Goal: Information Seeking & Learning: Find specific page/section

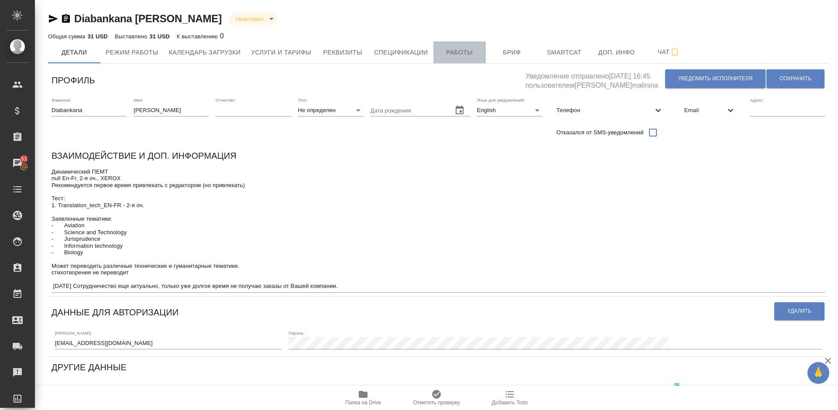
click at [462, 55] on span "Работы" at bounding box center [459, 52] width 42 height 11
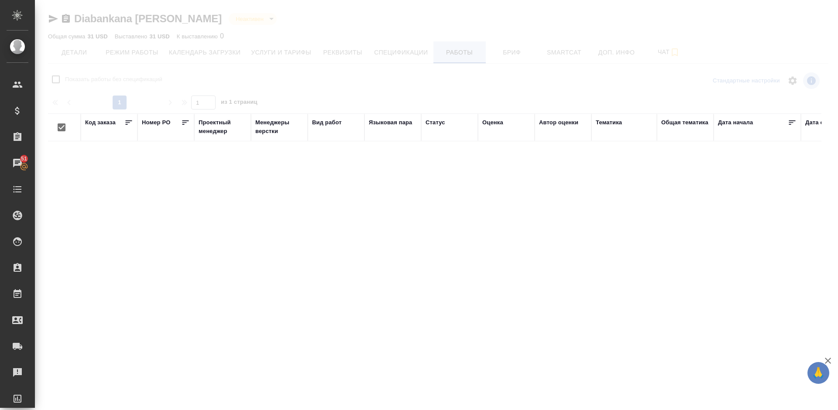
checkbox input "false"
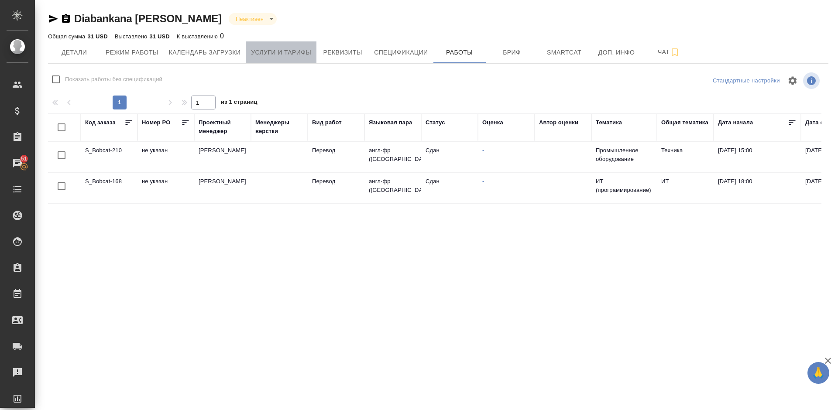
click at [289, 53] on span "Услуги и тарифы" at bounding box center [281, 52] width 60 height 11
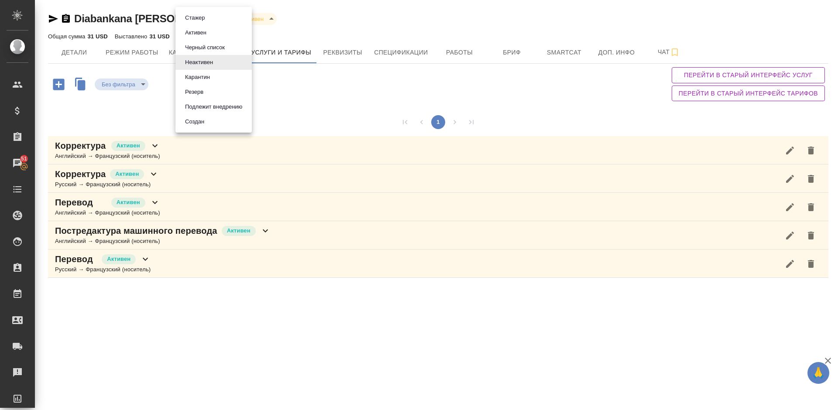
click at [200, 19] on body "🙏 .cls-1 fill:#fff; AWATERA Lazareva Anastasia Клиенты Спецификации Заказы 51 Ч…" at bounding box center [419, 205] width 838 height 410
click at [195, 31] on button "Активен" at bounding box center [195, 33] width 27 height 10
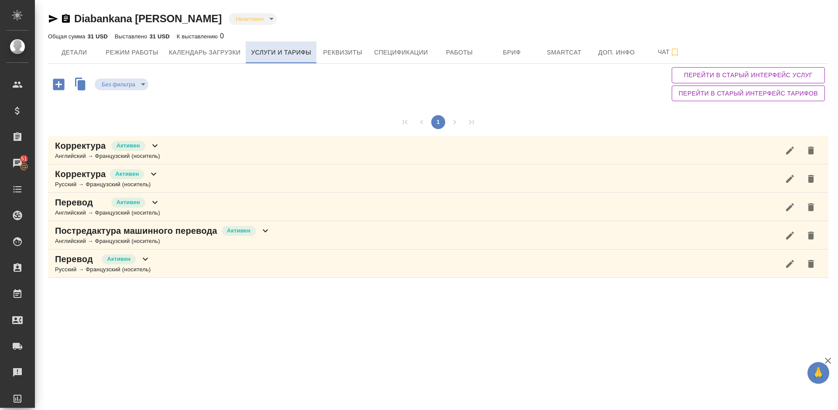
type input "active"
click at [78, 54] on span "Детали" at bounding box center [74, 52] width 42 height 11
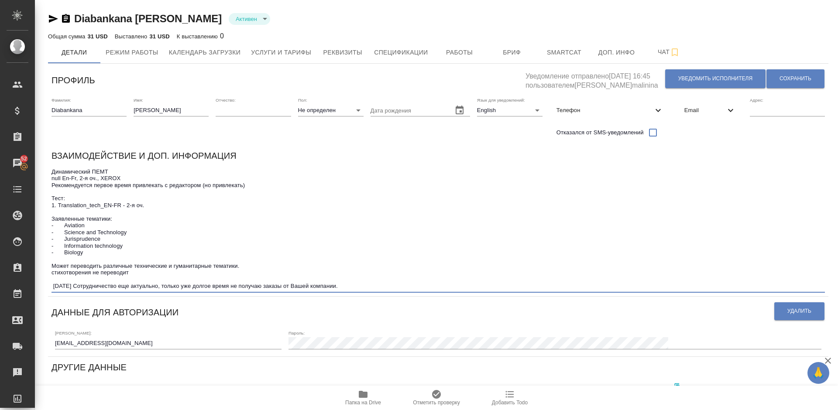
click at [353, 286] on textarea "Динамический ПЕМТ null En-Fr, 2-я оч., XEROX Рекомендуется первое время привлек…" at bounding box center [437, 228] width 773 height 121
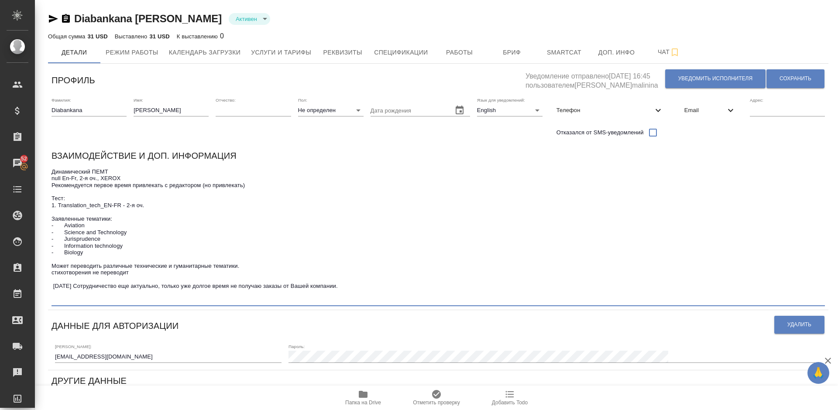
paste textarea "Я в основном доступен с 7:00 до 19:00 (GMT-4). Вне этого времени иногда принима…"
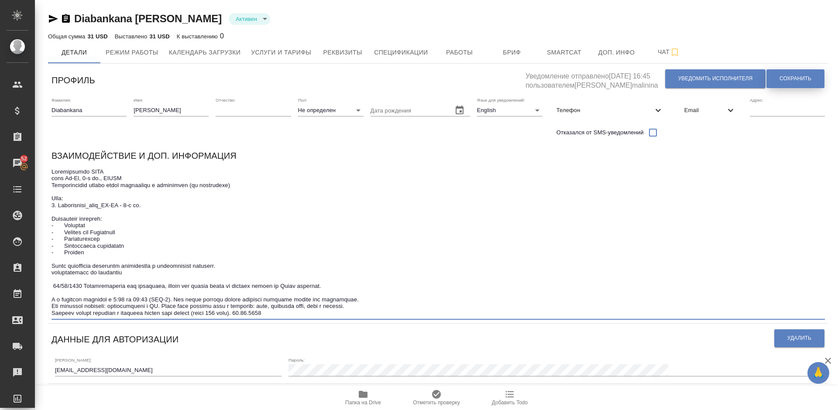
type textarea "Динамический ПЕМТ null En-Fr, 2-я оч., XEROX Рекомендуется первое время привлек…"
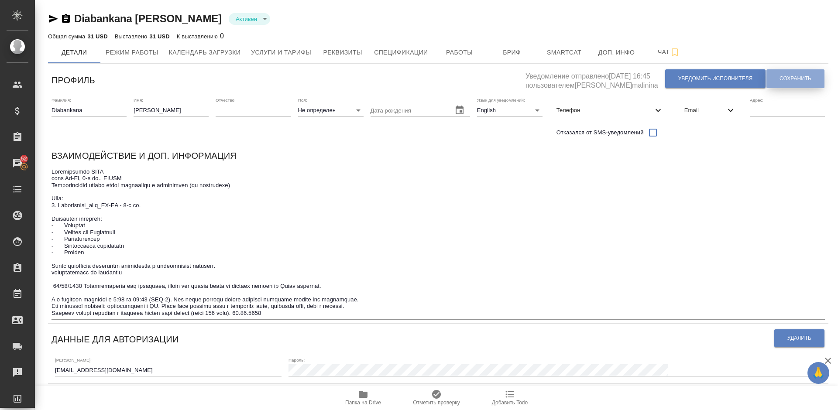
click at [777, 73] on button "Сохранить" at bounding box center [795, 78] width 58 height 19
click at [259, 52] on span "Услуги и тарифы" at bounding box center [281, 52] width 60 height 11
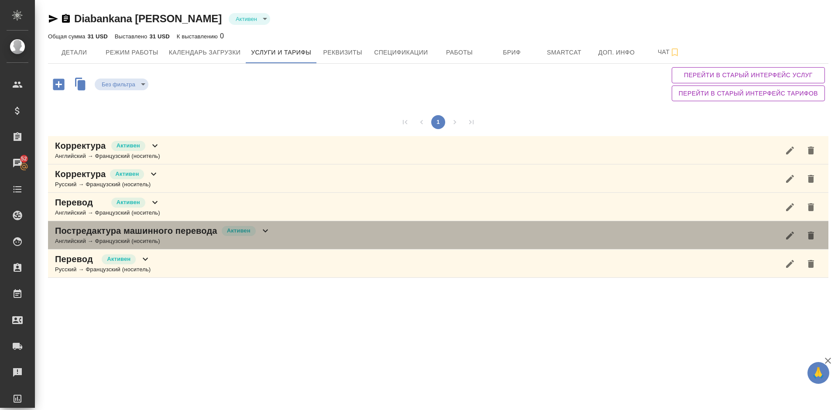
click at [273, 236] on div "Постредактура машинного перевода Активен Английский → Французский (носитель)" at bounding box center [438, 235] width 780 height 28
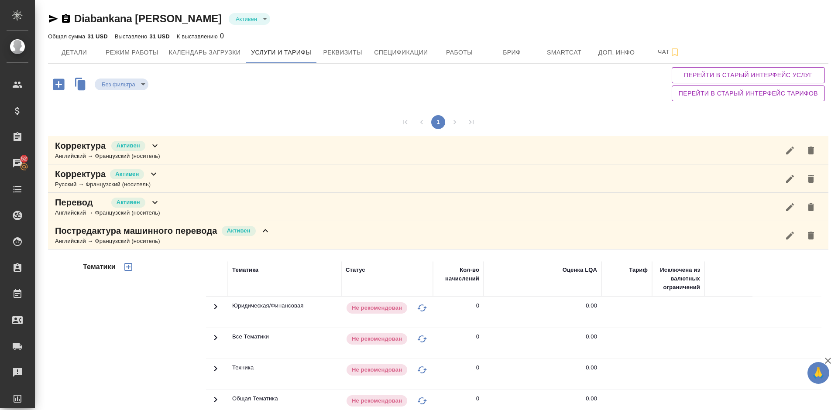
click at [152, 330] on div "Тематики" at bounding box center [143, 401] width 125 height 292
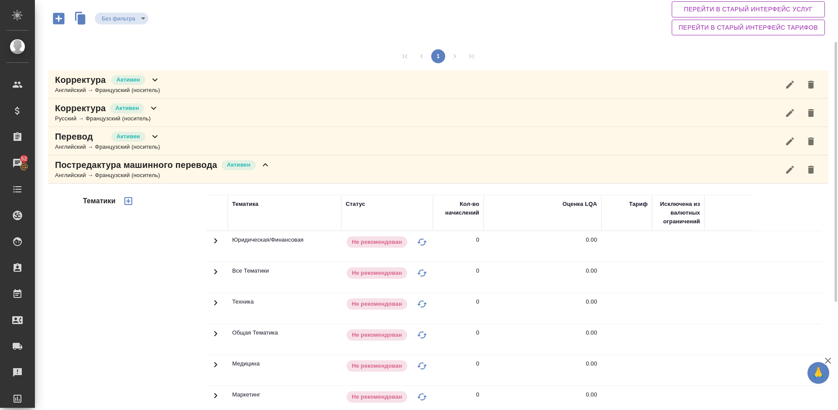
scroll to position [14, 0]
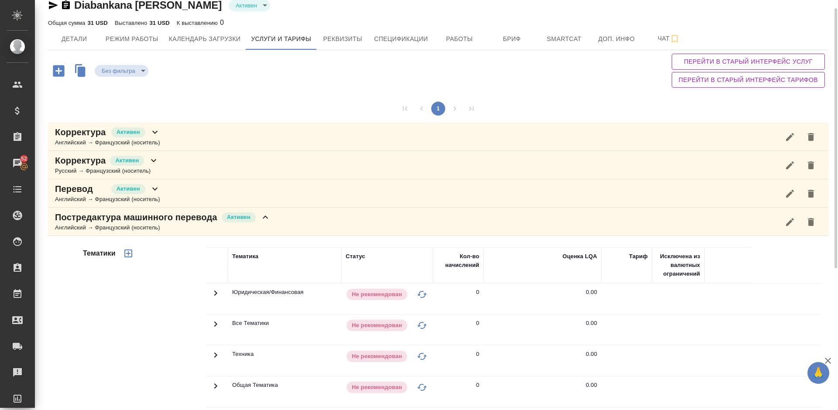
click at [270, 226] on div "Английский → Французский (носитель)" at bounding box center [162, 227] width 215 height 9
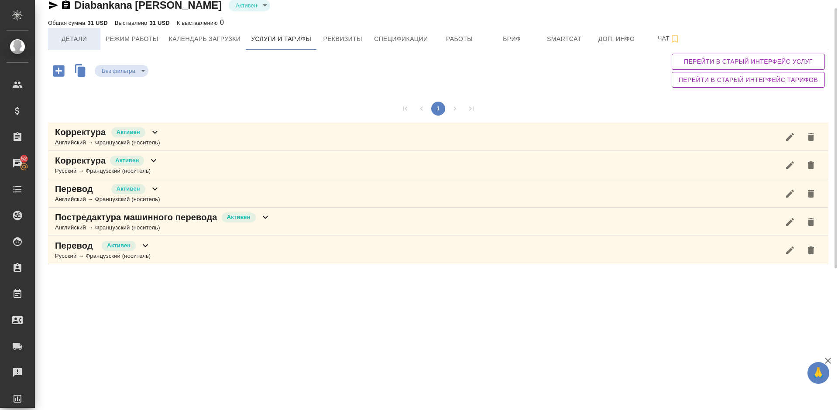
click at [79, 41] on span "Детали" at bounding box center [74, 39] width 42 height 11
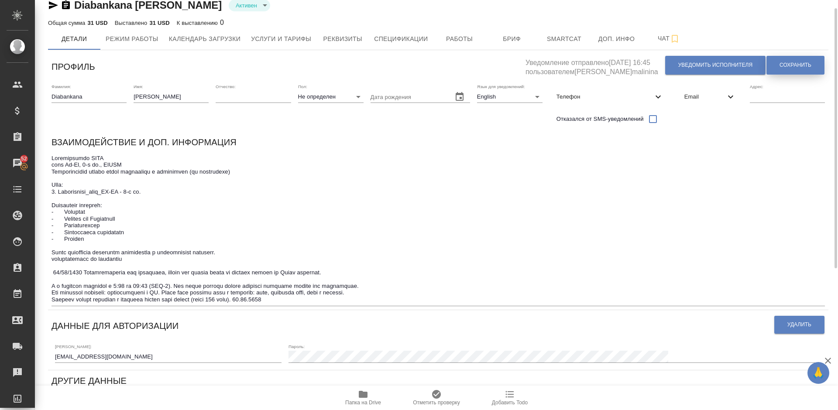
click at [793, 62] on span "Сохранить" at bounding box center [795, 65] width 32 height 7
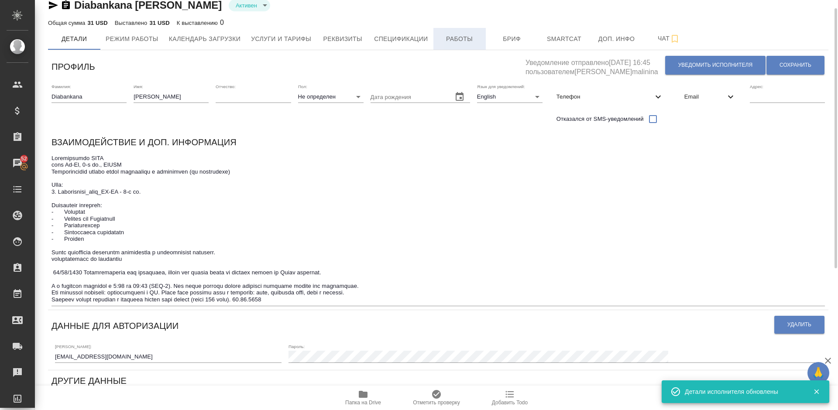
click at [446, 35] on span "Работы" at bounding box center [459, 39] width 42 height 11
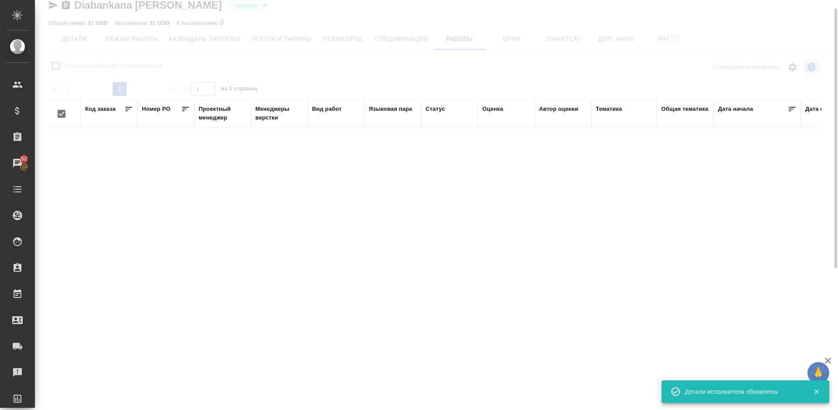
checkbox input "false"
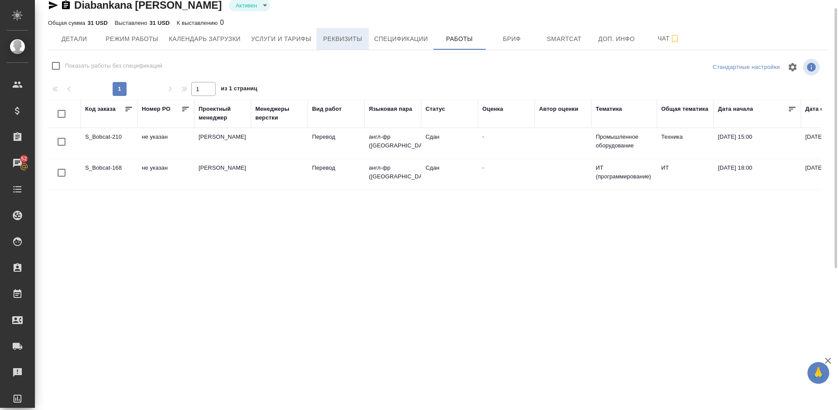
click at [335, 44] on button "Реквизиты" at bounding box center [342, 39] width 52 height 22
select select "10"
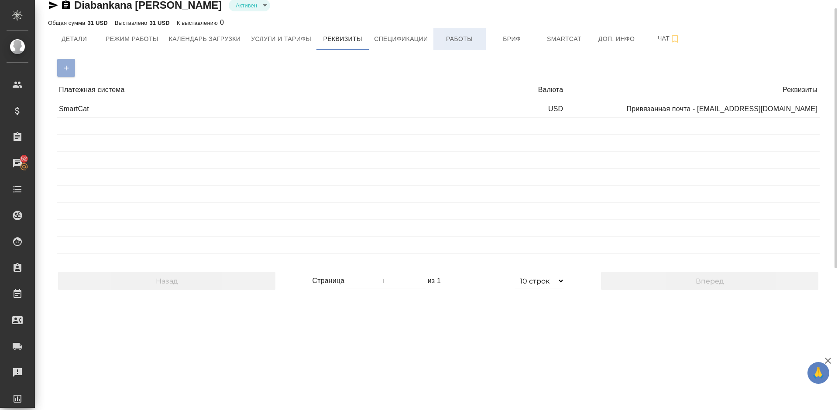
click at [455, 36] on span "Работы" at bounding box center [459, 39] width 42 height 11
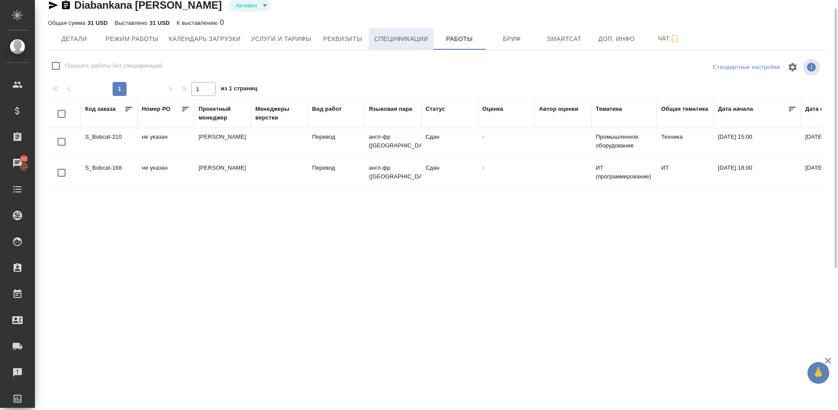
checkbox input "false"
click at [279, 34] on span "Услуги и тарифы" at bounding box center [281, 39] width 60 height 11
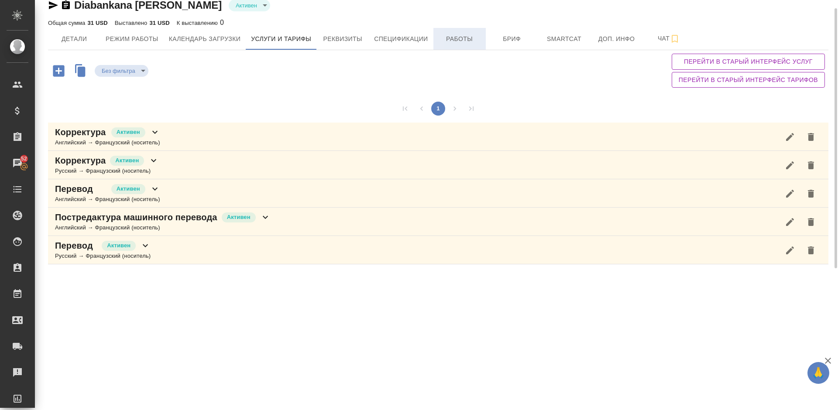
click at [441, 35] on span "Работы" at bounding box center [459, 39] width 42 height 11
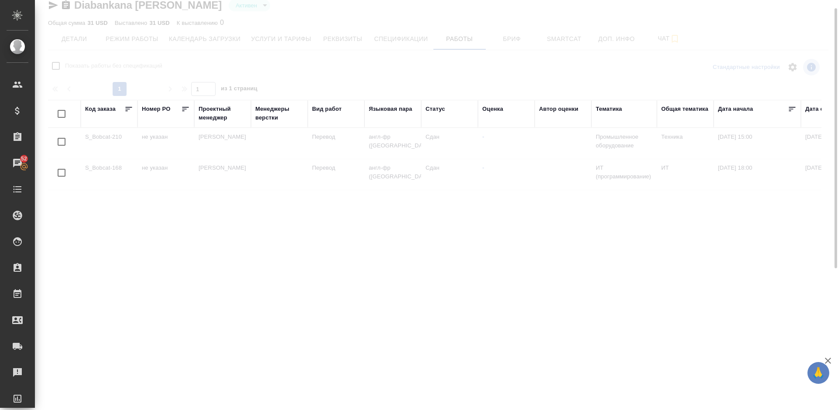
checkbox input "false"
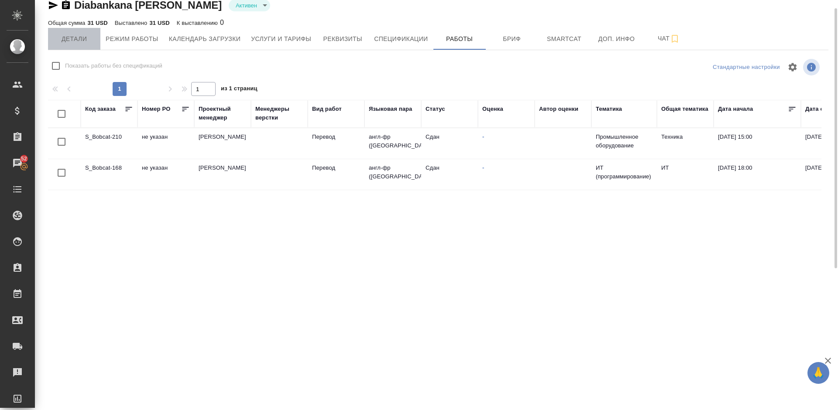
click at [80, 38] on span "Детали" at bounding box center [74, 39] width 42 height 11
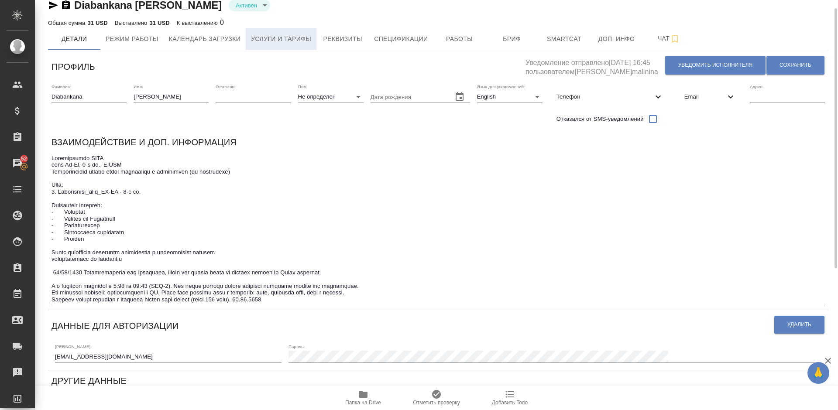
click at [298, 34] on span "Услуги и тарифы" at bounding box center [281, 39] width 60 height 11
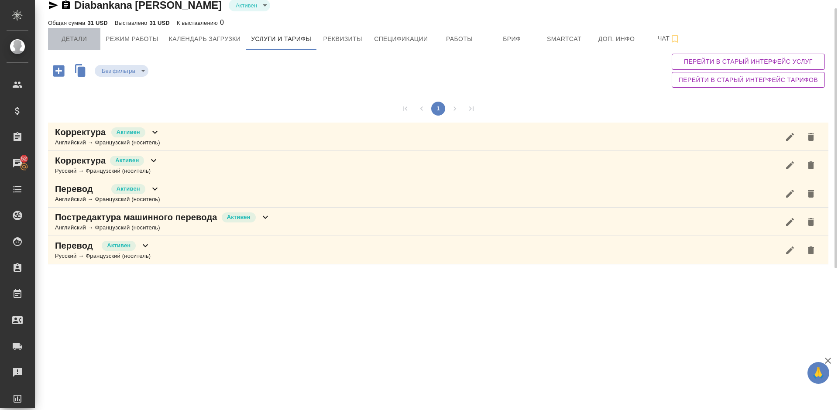
click at [77, 37] on span "Детали" at bounding box center [74, 39] width 42 height 11
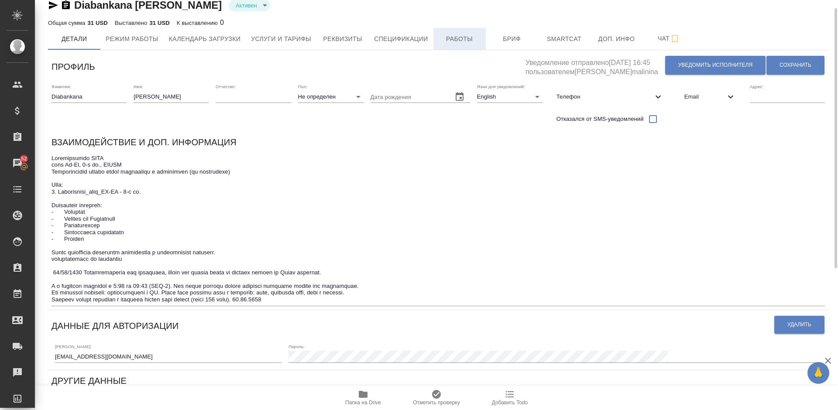
click at [460, 28] on button "Работы" at bounding box center [459, 39] width 52 height 22
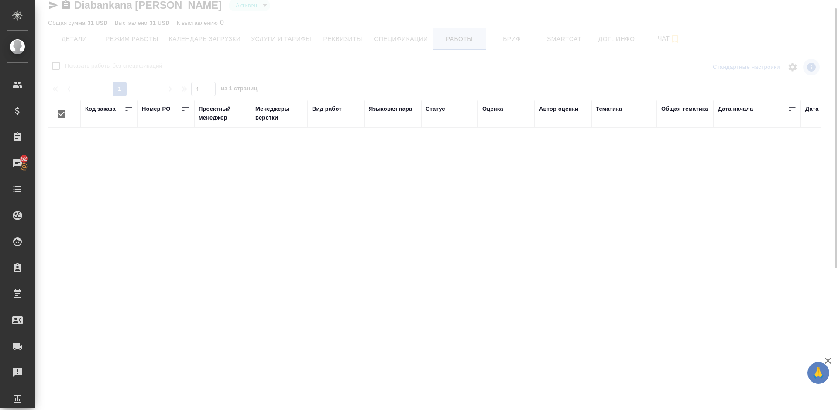
checkbox input "false"
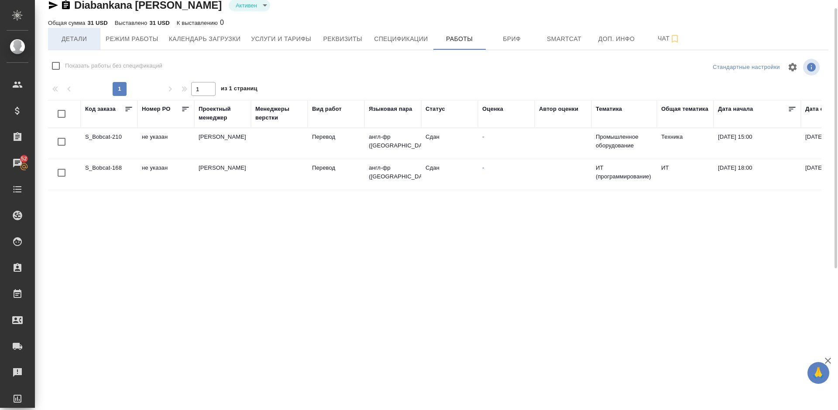
click at [65, 38] on span "Детали" at bounding box center [74, 39] width 42 height 11
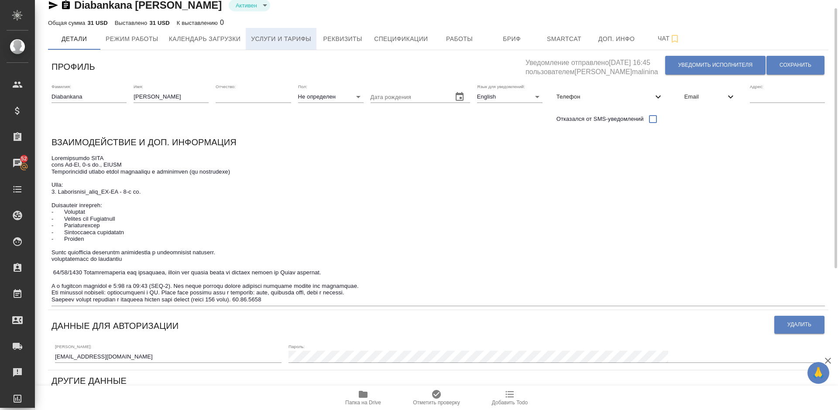
click at [308, 35] on span "Услуги и тарифы" at bounding box center [281, 39] width 60 height 11
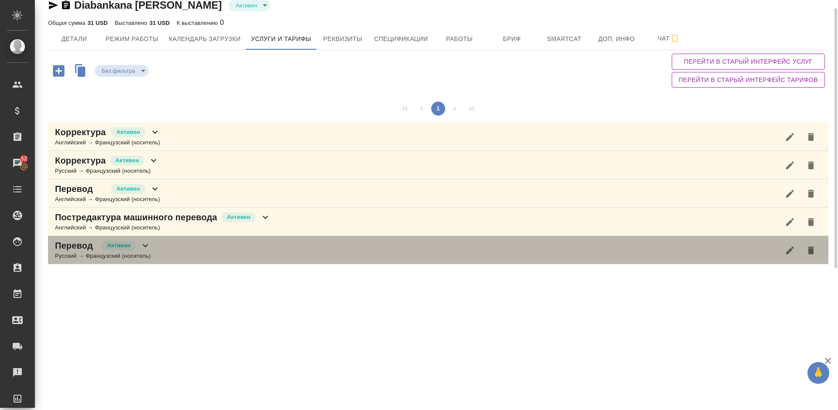
click at [238, 250] on div "Перевод Активен Русский → Французский (носитель)" at bounding box center [438, 250] width 780 height 28
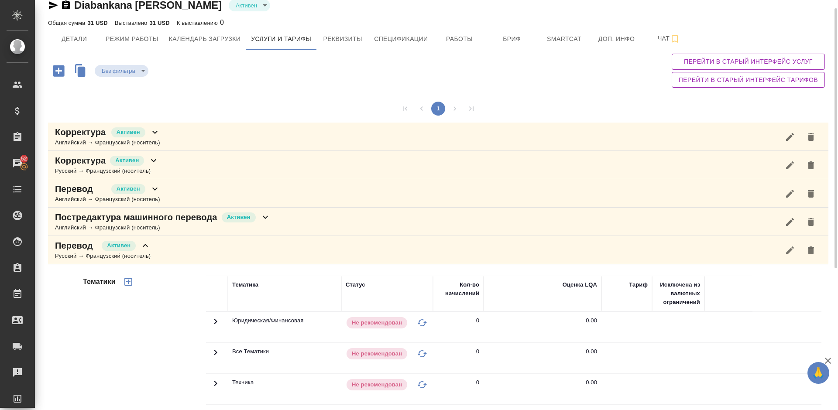
click at [280, 219] on div "Постредактура машинного перевода Активен Английский → Французский (носитель)" at bounding box center [438, 222] width 780 height 28
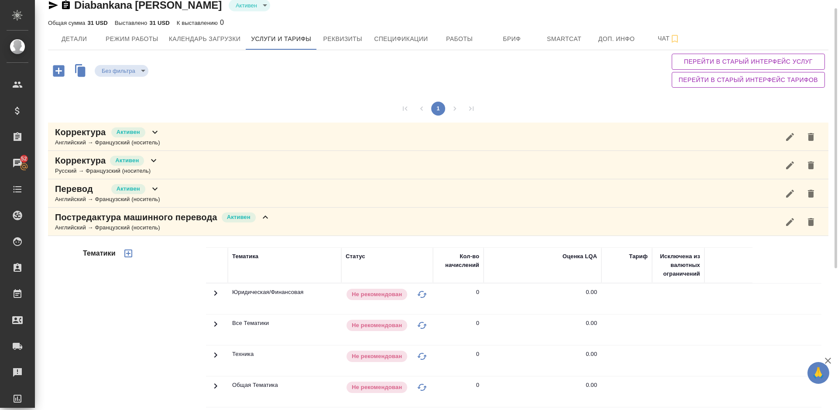
click at [176, 311] on div "Тематики" at bounding box center [143, 387] width 125 height 292
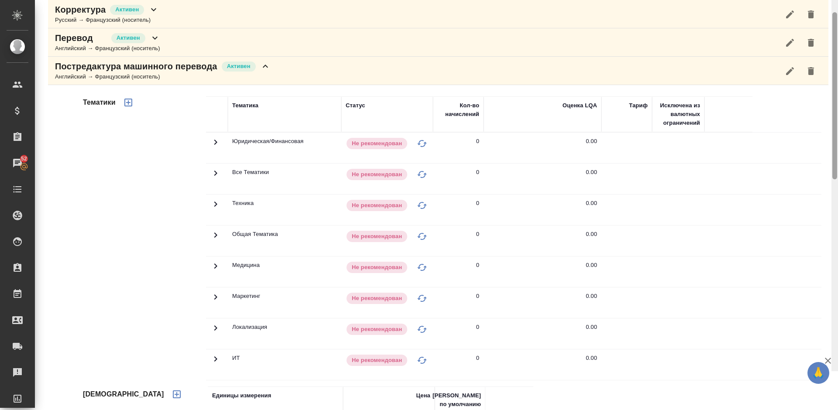
scroll to position [11, 0]
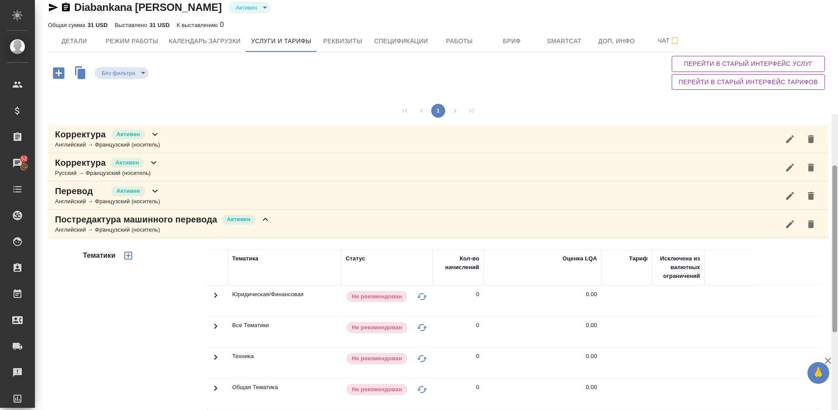
drag, startPoint x: 834, startPoint y: 155, endPoint x: 837, endPoint y: 56, distance: 98.6
click at [837, 114] on div at bounding box center [834, 319] width 7 height 410
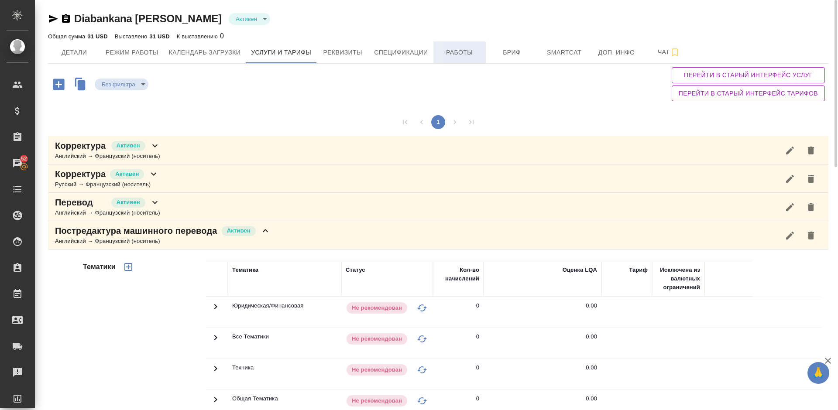
click at [463, 45] on button "Работы" at bounding box center [459, 52] width 52 height 22
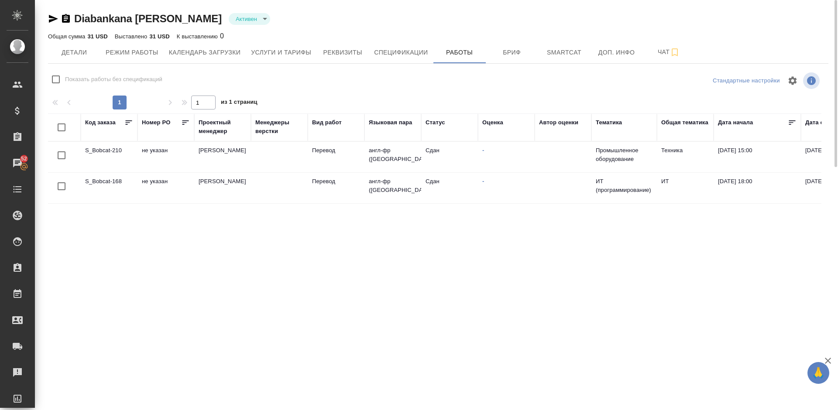
checkbox input "false"
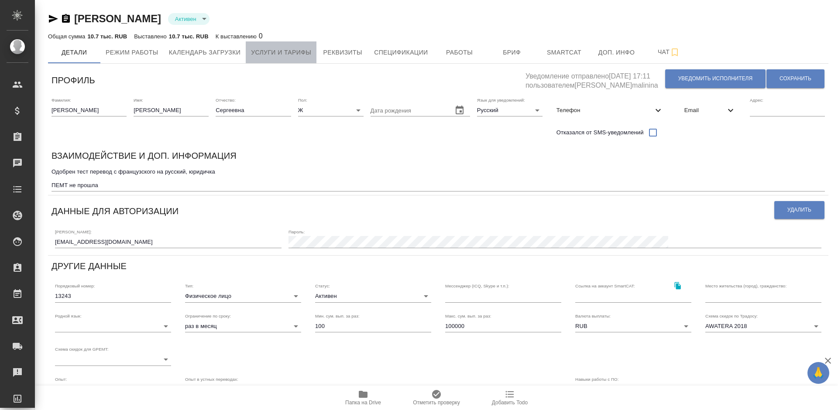
click at [303, 51] on span "Услуги и тарифы" at bounding box center [281, 52] width 60 height 11
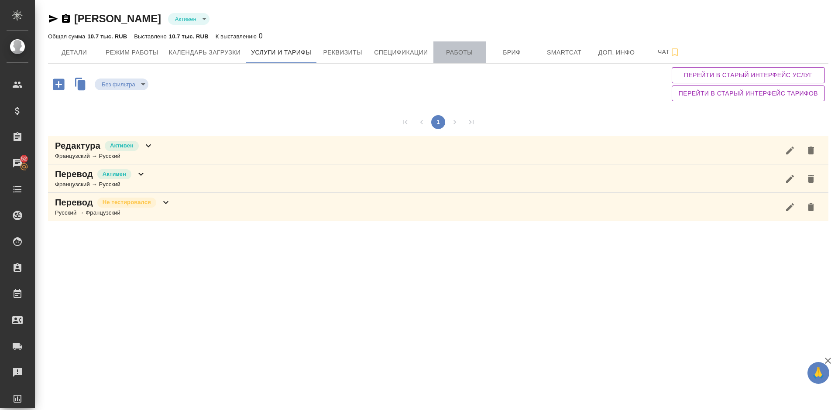
click at [463, 47] on span "Работы" at bounding box center [459, 52] width 42 height 11
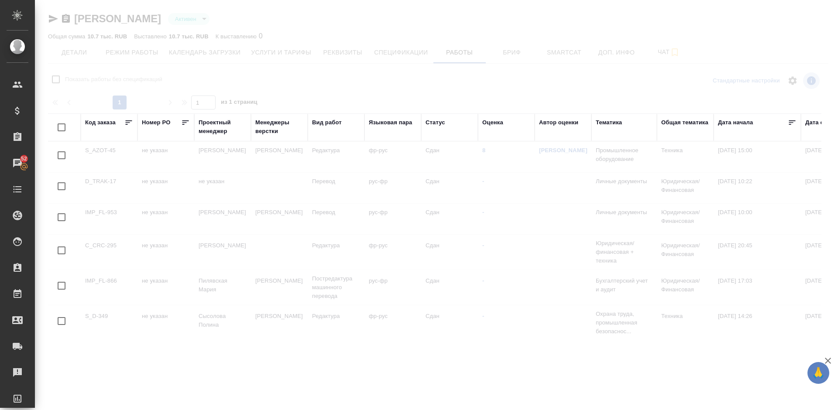
checkbox input "false"
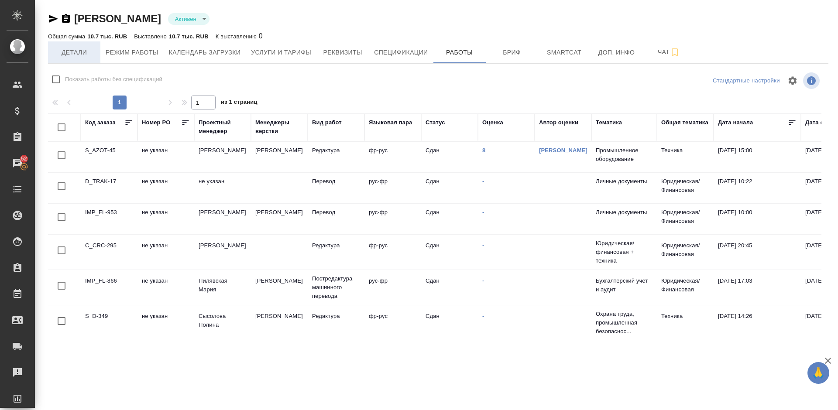
click at [77, 49] on span "Детали" at bounding box center [74, 52] width 42 height 11
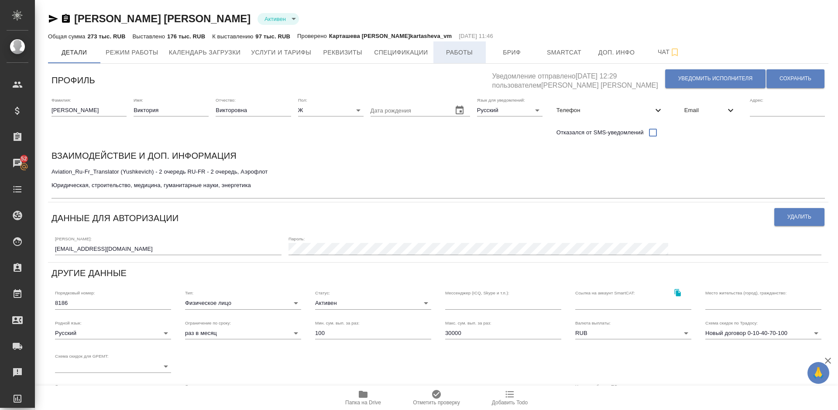
click at [461, 50] on span "Работы" at bounding box center [459, 52] width 42 height 11
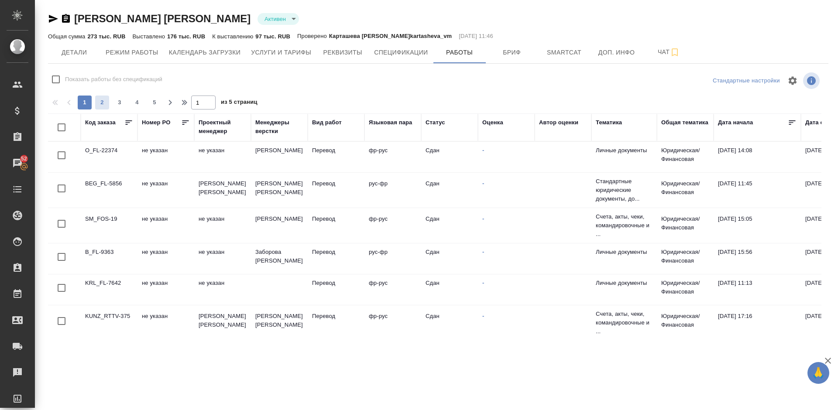
click at [98, 101] on span "2" at bounding box center [102, 102] width 14 height 9
type input "2"
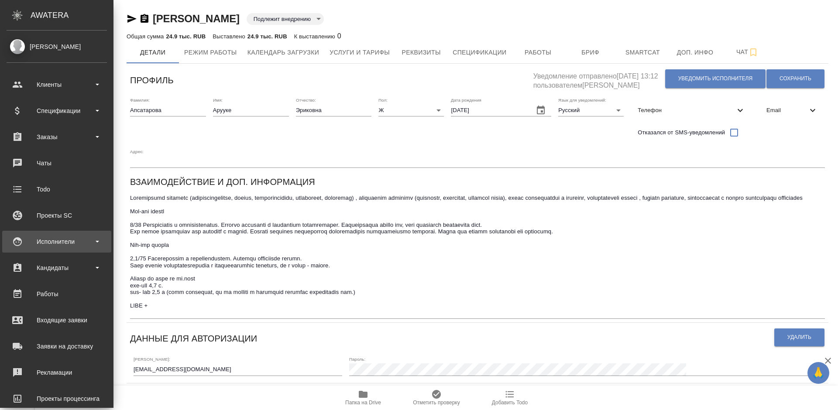
click at [72, 242] on div "Исполнители" at bounding box center [57, 241] width 100 height 13
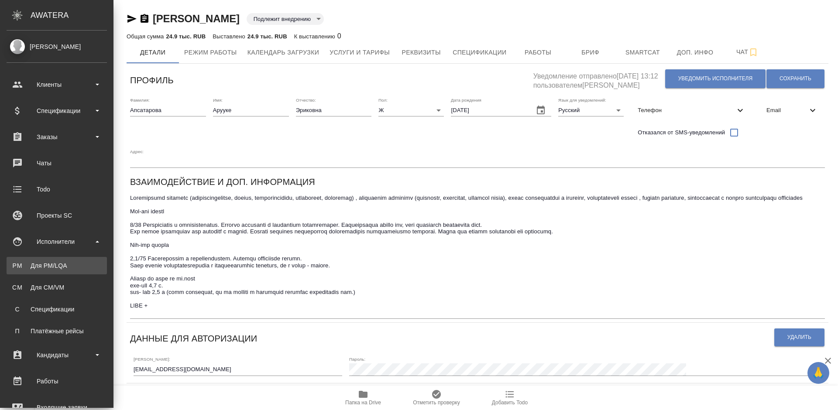
click at [80, 259] on link "PM Для PM/LQA" at bounding box center [57, 265] width 100 height 17
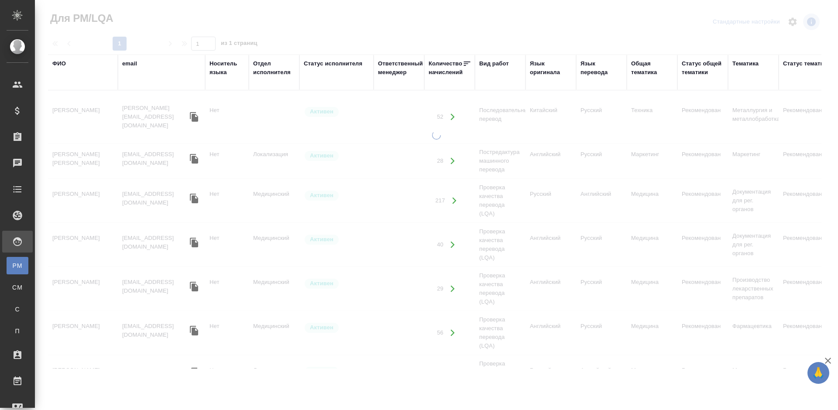
click at [62, 61] on div "ФИО" at bounding box center [59, 63] width 14 height 9
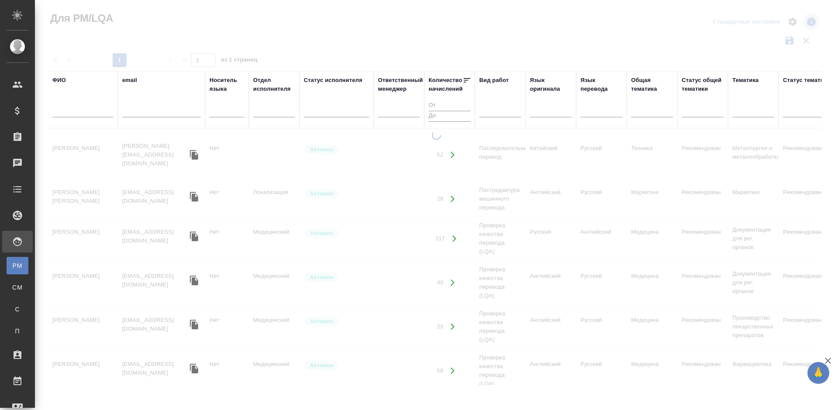
click at [91, 109] on input "text" at bounding box center [82, 111] width 61 height 11
click at [62, 111] on input "Артмонова" at bounding box center [82, 111] width 61 height 11
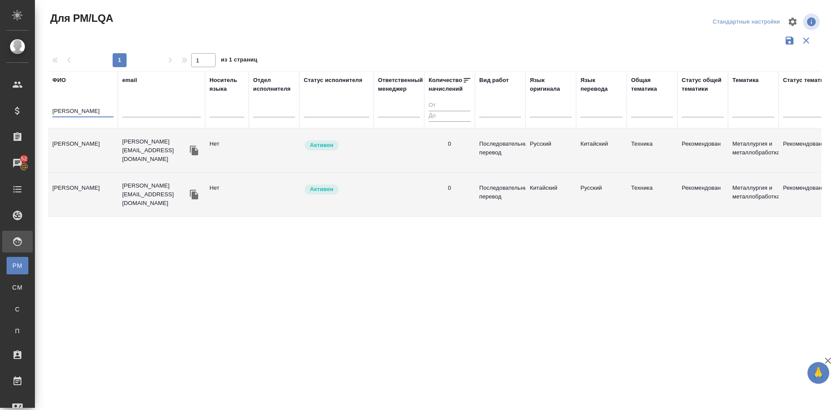
type input "Артамонова"
click at [97, 156] on td "Артамонова Евгения" at bounding box center [83, 150] width 70 height 31
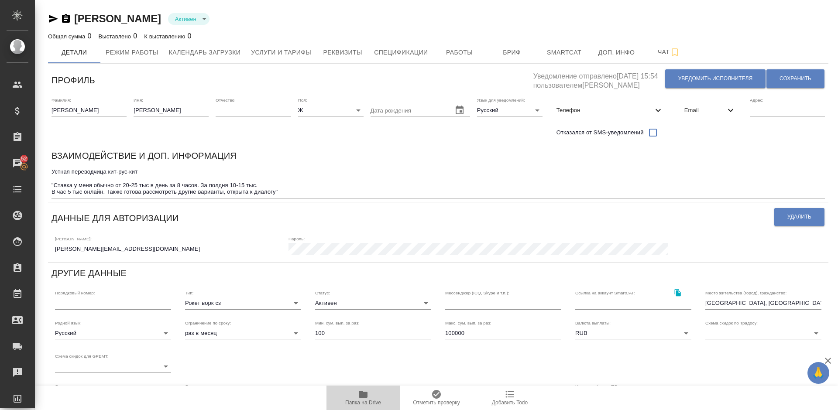
click at [366, 399] on icon "button" at bounding box center [363, 394] width 10 height 10
click at [345, 51] on span "Реквизиты" at bounding box center [342, 52] width 42 height 11
select select "10"
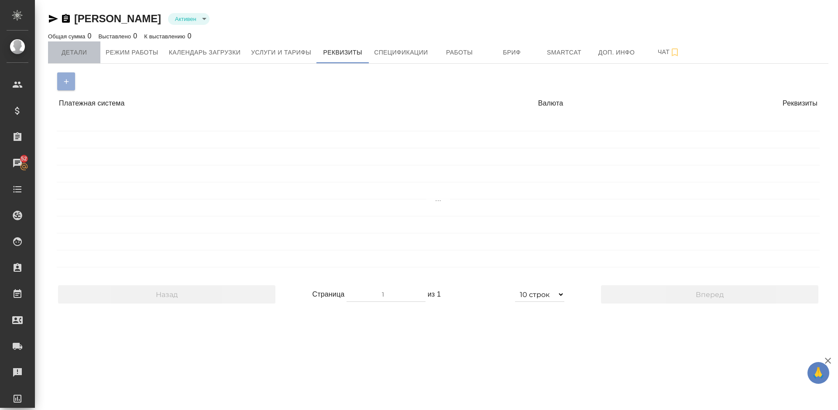
click at [87, 56] on span "Детали" at bounding box center [74, 52] width 42 height 11
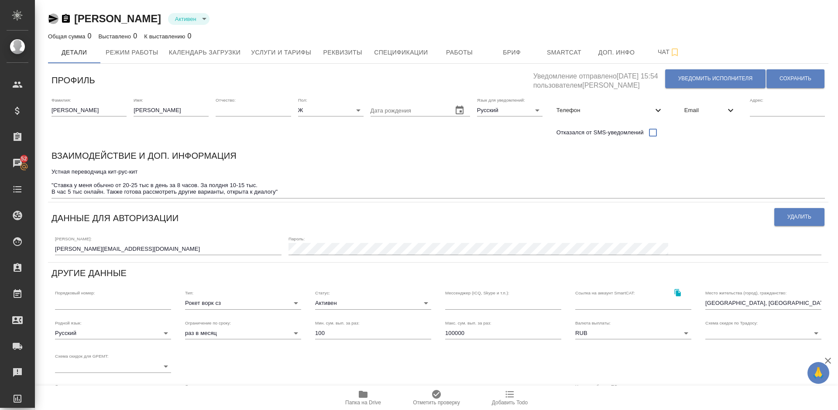
click at [54, 18] on icon "button" at bounding box center [53, 19] width 9 height 8
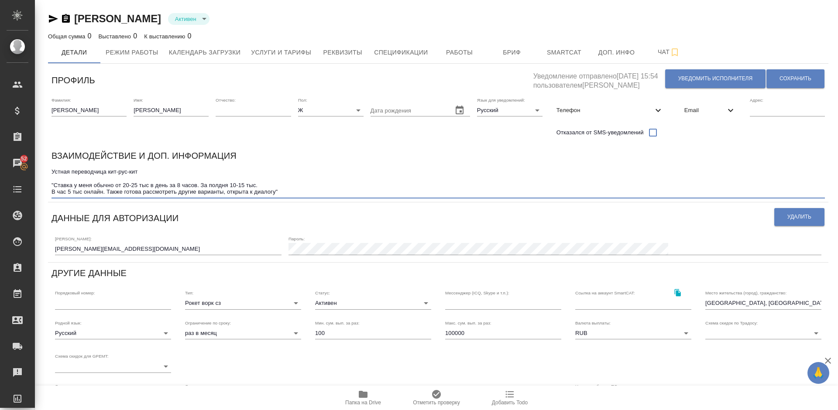
click at [144, 173] on textarea "Устная переводчица кит-рус-кит "Ставка у меня обычно от 20-25 тыс в день за 8 ч…" at bounding box center [437, 181] width 773 height 27
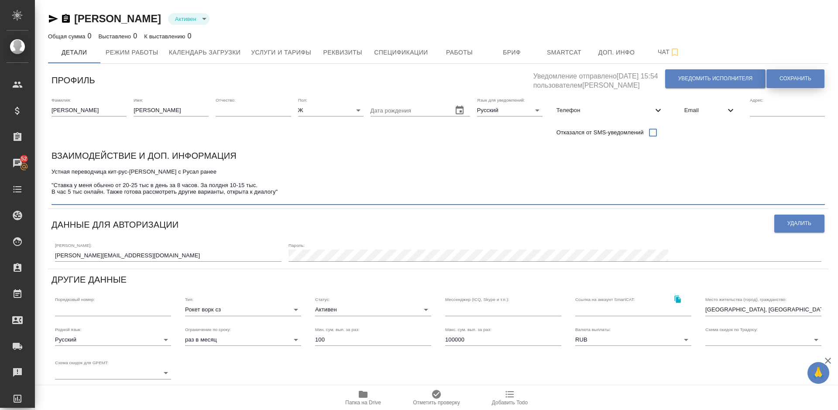
type textarea "Устная переводчица кит-рус-[PERSON_NAME] с Русал ранее "Ставка у меня обычно от…"
click at [790, 75] on span "Сохранить" at bounding box center [795, 78] width 32 height 7
click at [782, 77] on span "Сохранить" at bounding box center [795, 78] width 32 height 7
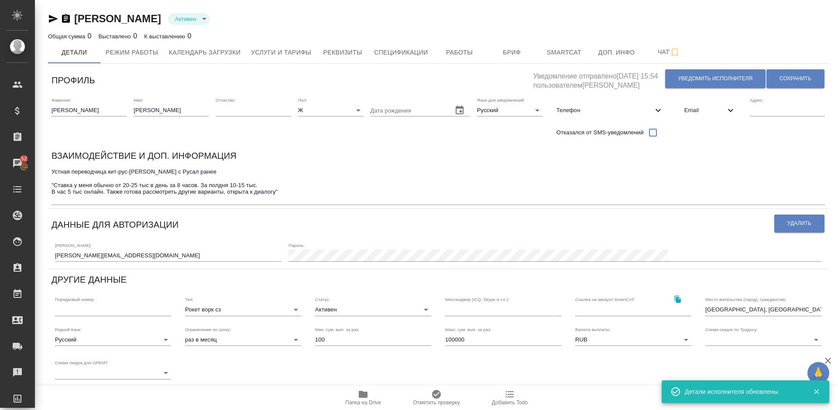
click at [369, 399] on span "Папка на Drive" at bounding box center [363, 397] width 63 height 17
click at [285, 198] on textarea "Устная переводчица кит-рус-[PERSON_NAME] с Русал ранее "Ставка у меня обычно от…" at bounding box center [437, 185] width 773 height 34
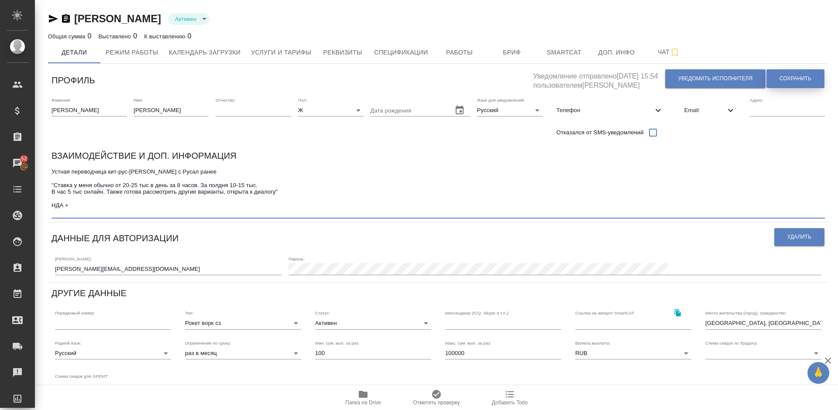
type textarea "Устная переводчица кит-рус-[PERSON_NAME] с Русал ранее "Ставка у меня обычно от…"
click at [790, 77] on span "Сохранить" at bounding box center [795, 78] width 32 height 7
click at [293, 59] on button "Услуги и тарифы" at bounding box center [281, 52] width 71 height 22
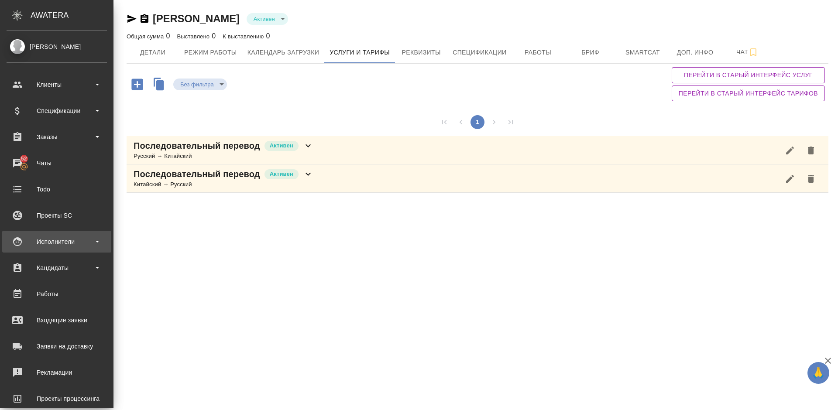
click at [78, 239] on div "Исполнители" at bounding box center [57, 241] width 100 height 13
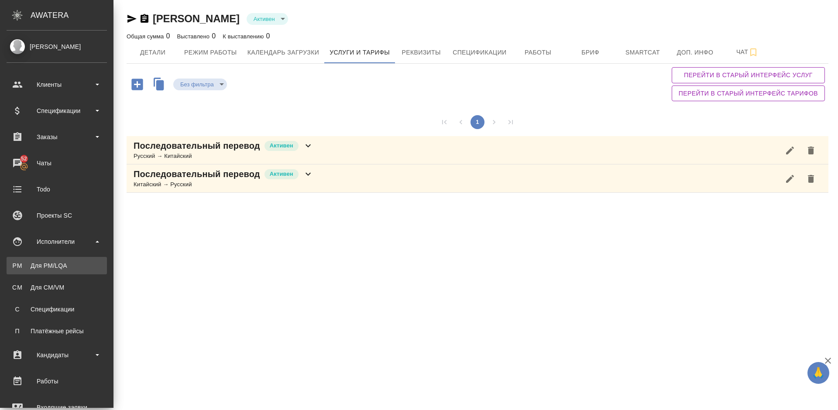
click at [80, 271] on link "PM Для PM/LQA" at bounding box center [57, 265] width 100 height 17
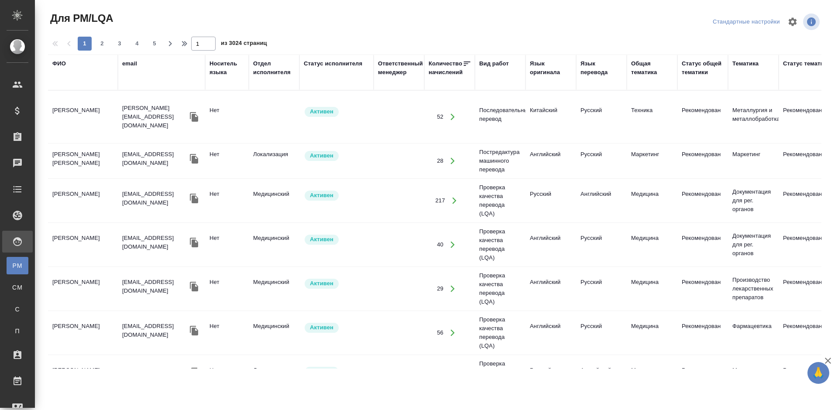
click at [544, 71] on div "Язык оригинала" at bounding box center [551, 67] width 42 height 17
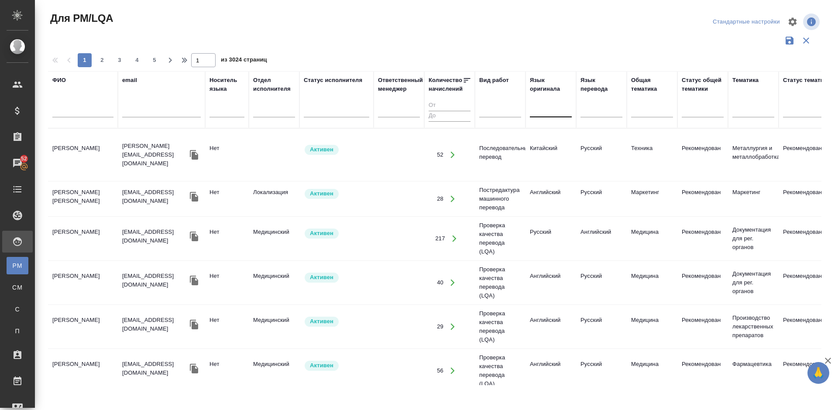
click at [543, 112] on div at bounding box center [551, 109] width 42 height 13
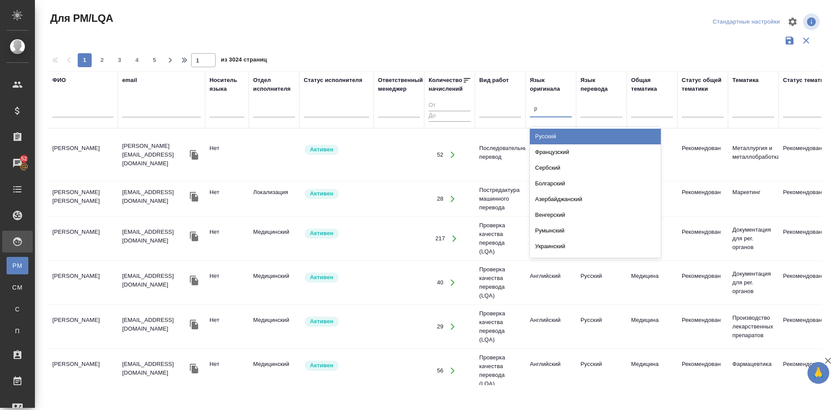
type input "ру"
click at [559, 135] on div "Русский" at bounding box center [595, 137] width 131 height 16
click at [599, 108] on div at bounding box center [601, 109] width 42 height 13
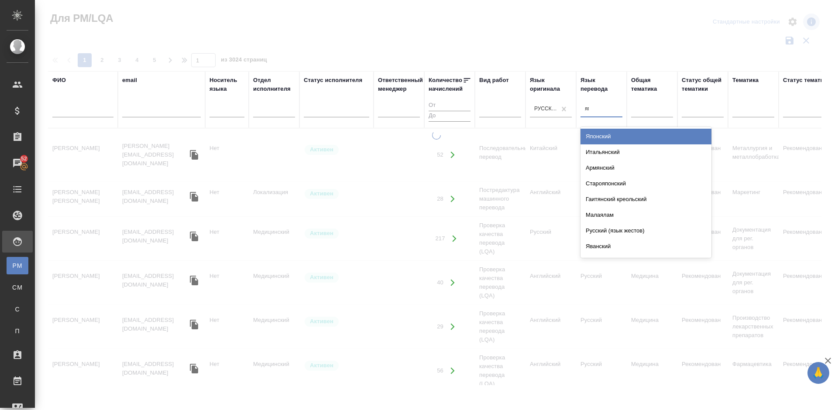
type input "япо"
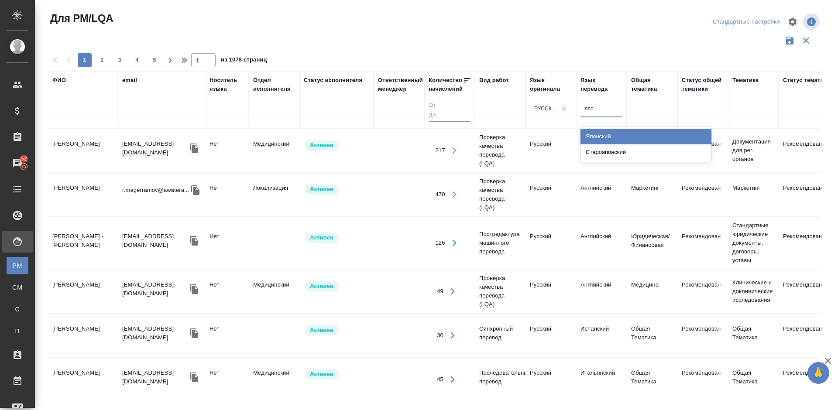
click at [608, 136] on div "Японский" at bounding box center [645, 137] width 131 height 16
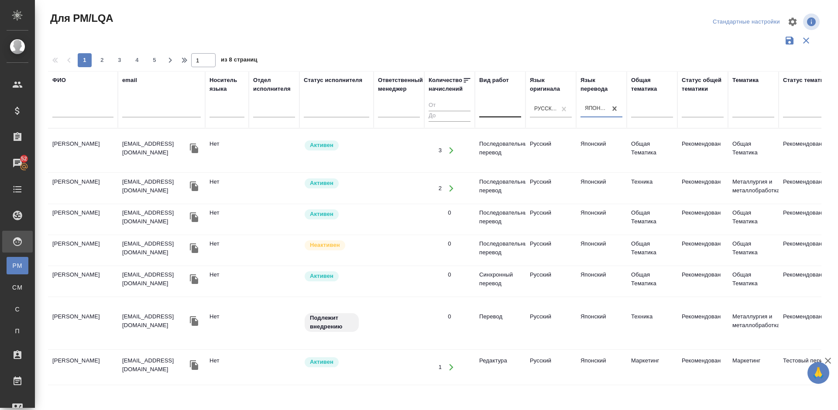
click at [492, 110] on div at bounding box center [500, 109] width 42 height 13
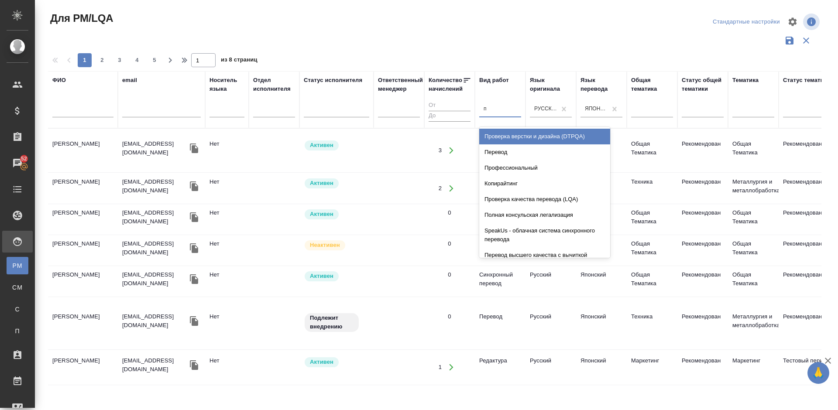
type input "пе"
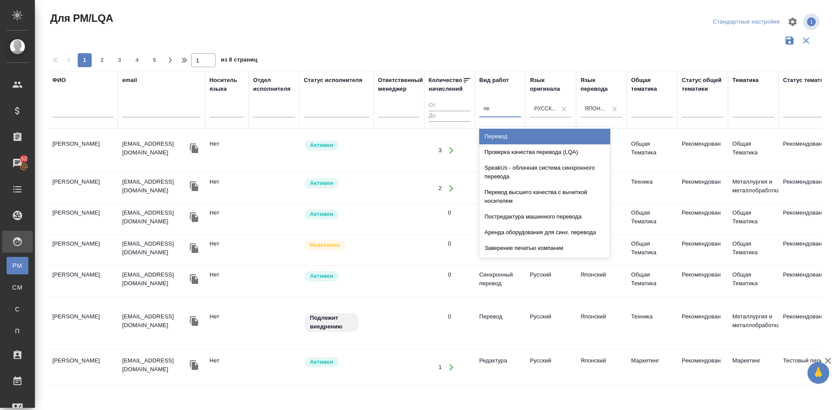
click at [500, 133] on div "Перевод" at bounding box center [544, 137] width 131 height 16
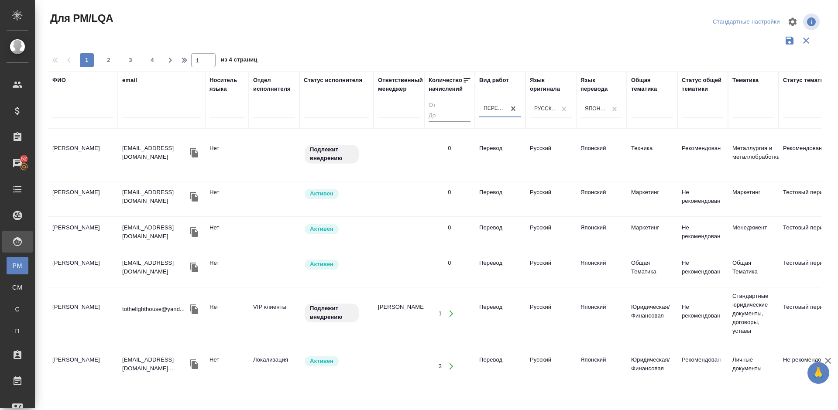
click at [97, 165] on td "Ефимов Андрей" at bounding box center [83, 155] width 70 height 31
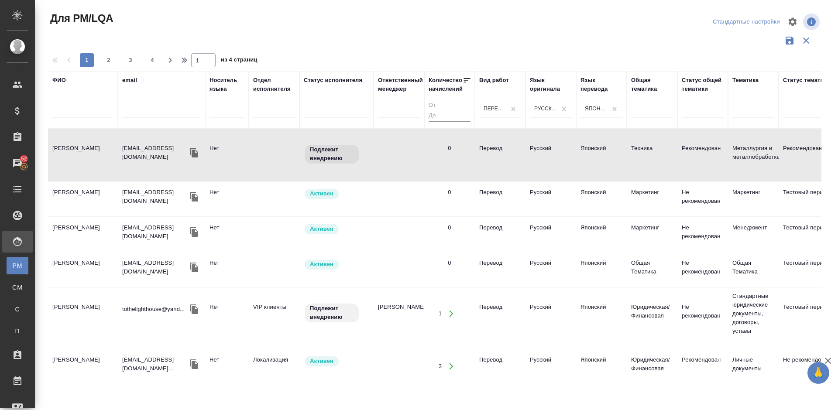
click at [100, 321] on td "Слащева Анна Сергеевна" at bounding box center [83, 313] width 70 height 31
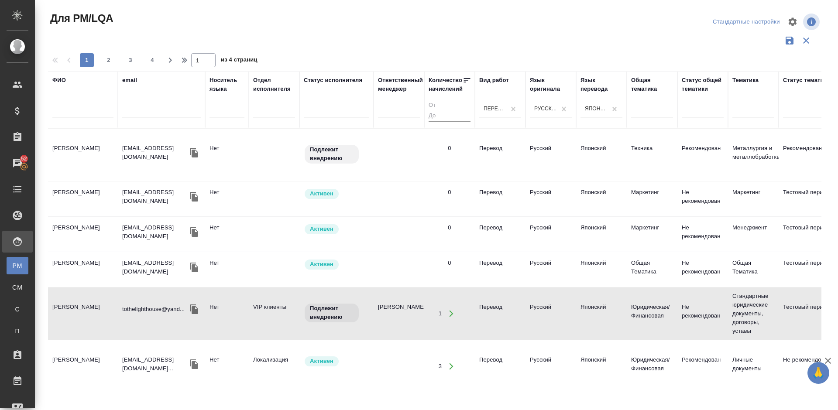
click at [101, 361] on td "Денисова Елена" at bounding box center [83, 366] width 70 height 31
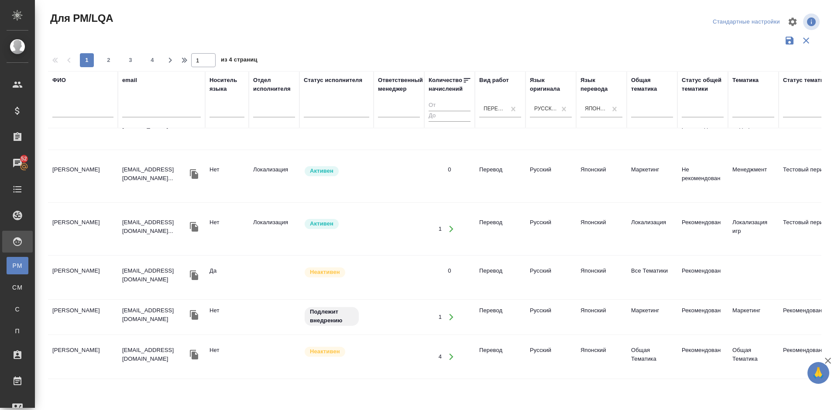
scroll to position [766, 0]
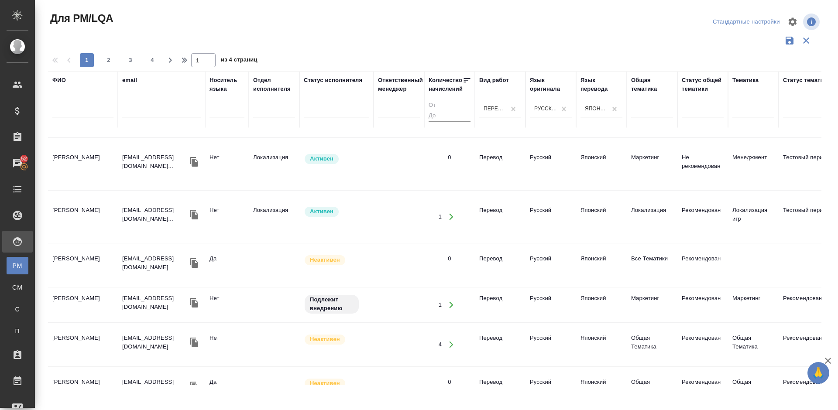
click at [98, 290] on td "Золотов Антон" at bounding box center [83, 305] width 70 height 31
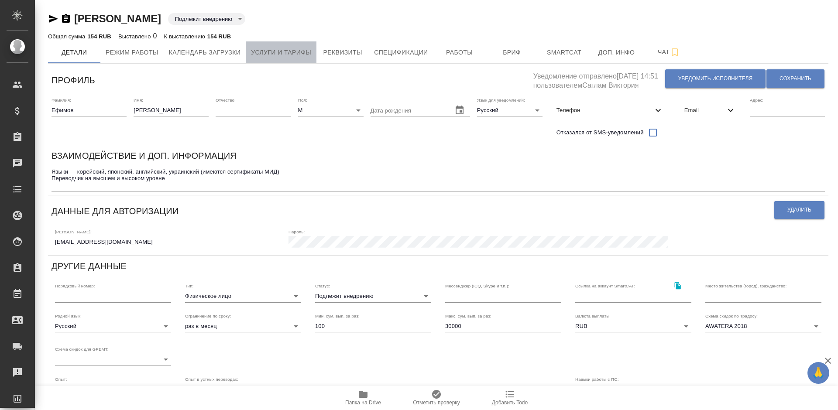
click at [289, 52] on span "Услуги и тарифы" at bounding box center [281, 52] width 60 height 11
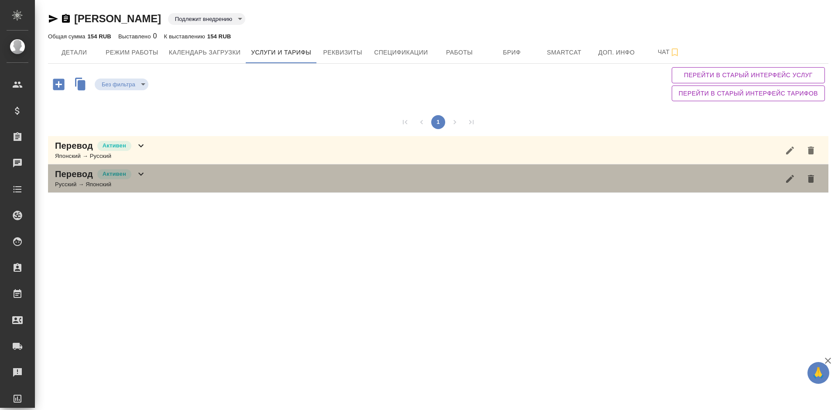
click at [195, 171] on div "Перевод Активен Русский → Японский" at bounding box center [438, 178] width 780 height 28
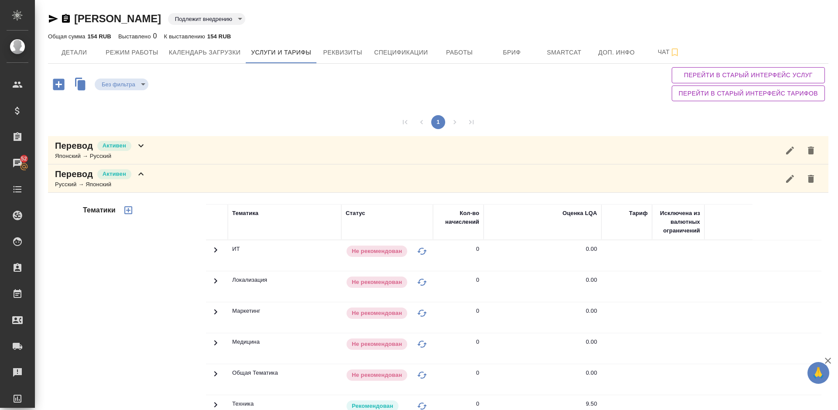
click at [152, 293] on div "Тематики" at bounding box center [143, 344] width 125 height 292
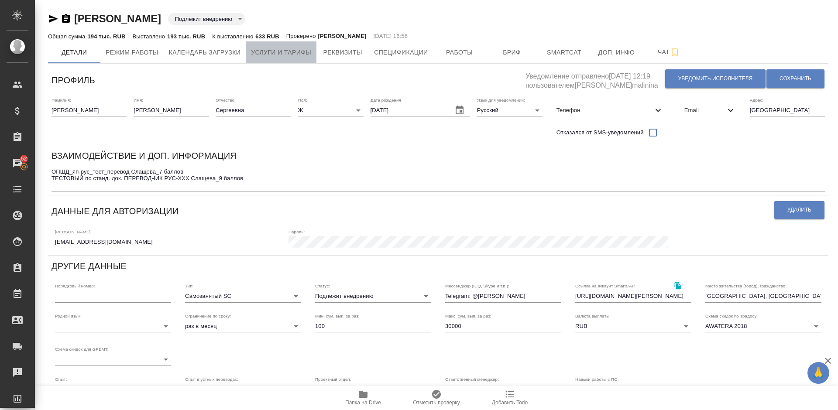
click at [294, 51] on span "Услуги и тарифы" at bounding box center [281, 52] width 60 height 11
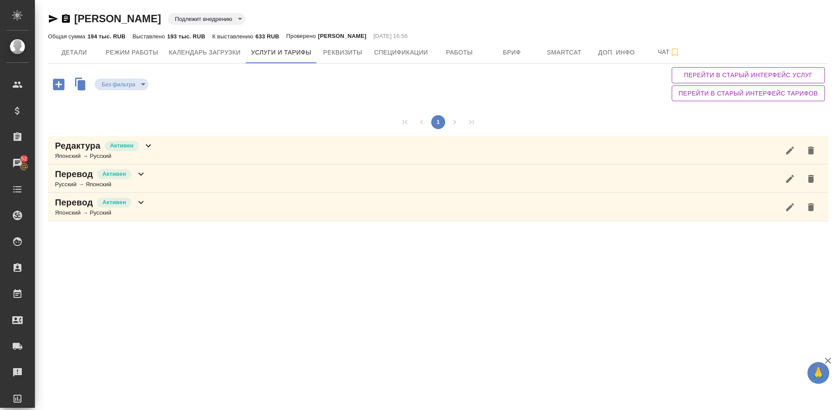
click at [186, 178] on div "Перевод Активен Русский → Японский" at bounding box center [438, 178] width 780 height 28
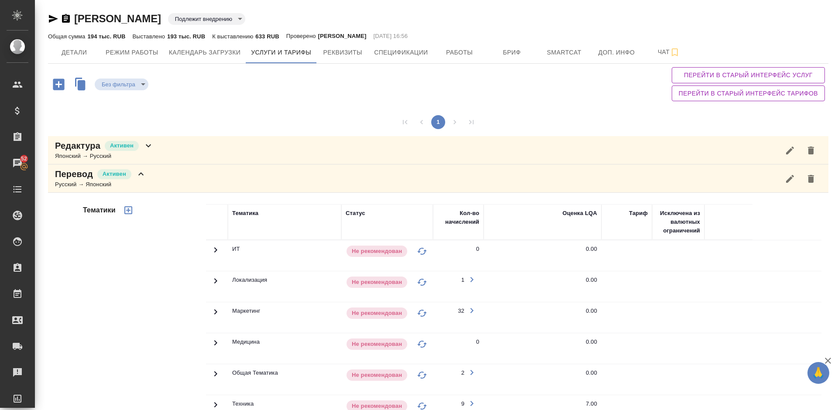
click at [118, 320] on div "Тематики" at bounding box center [143, 344] width 125 height 292
click at [155, 181] on div "Перевод Активен Русский → Японский" at bounding box center [438, 178] width 780 height 28
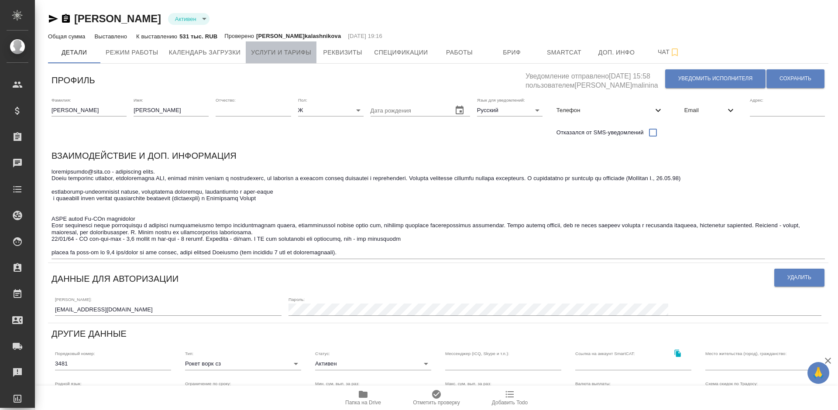
click at [282, 45] on button "Услуги и тарифы" at bounding box center [281, 52] width 71 height 22
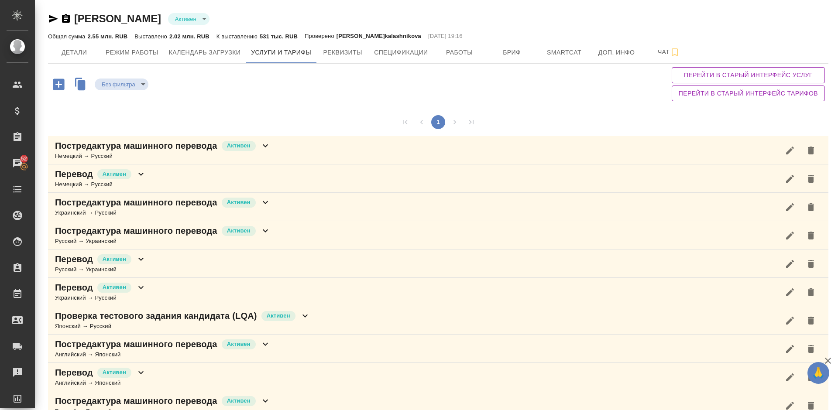
click at [634, 101] on div "Без фильтра no filters Перейти в старый интерфейс услуг Перейти в старый интерф…" at bounding box center [438, 84] width 780 height 41
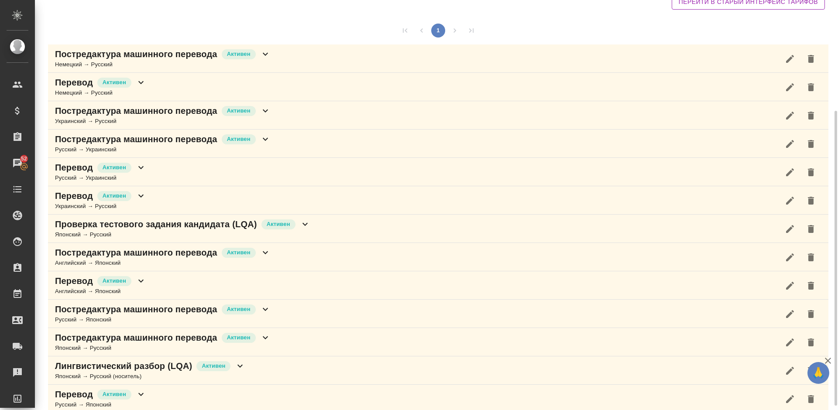
scroll to position [118, 0]
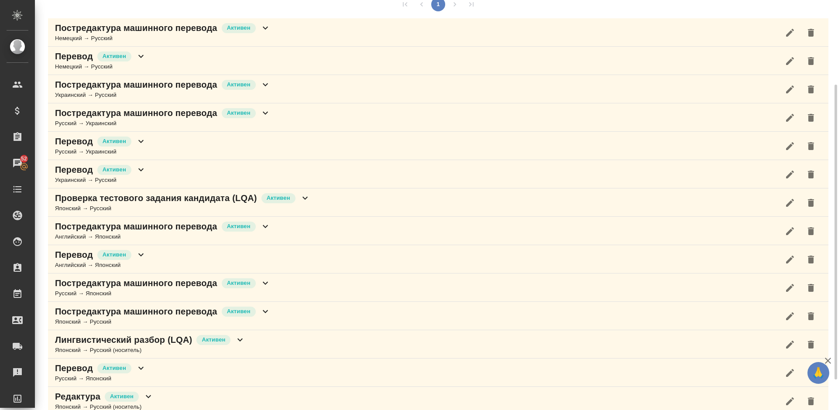
click at [233, 373] on div "Перевод Активен Русский → Японский" at bounding box center [438, 373] width 780 height 28
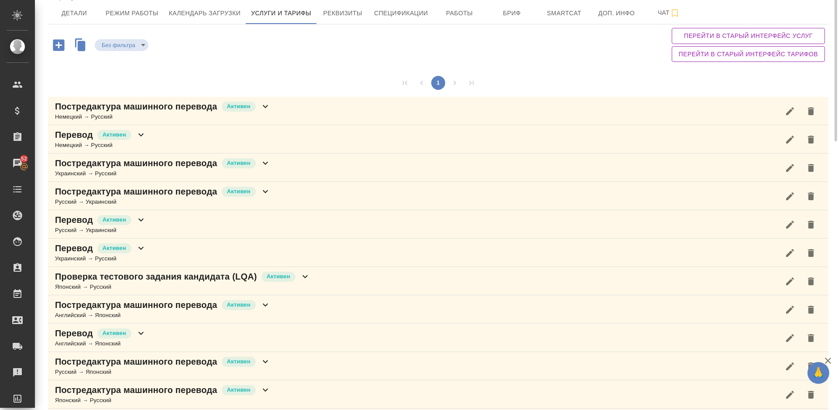
scroll to position [0, 0]
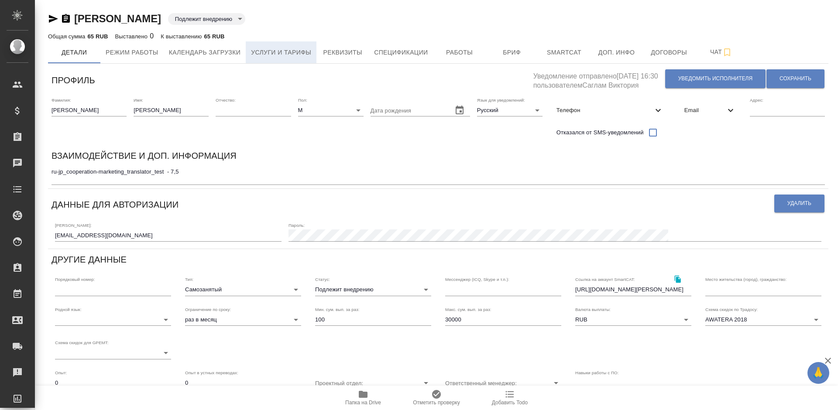
click at [291, 52] on span "Услуги и тарифы" at bounding box center [281, 52] width 60 height 11
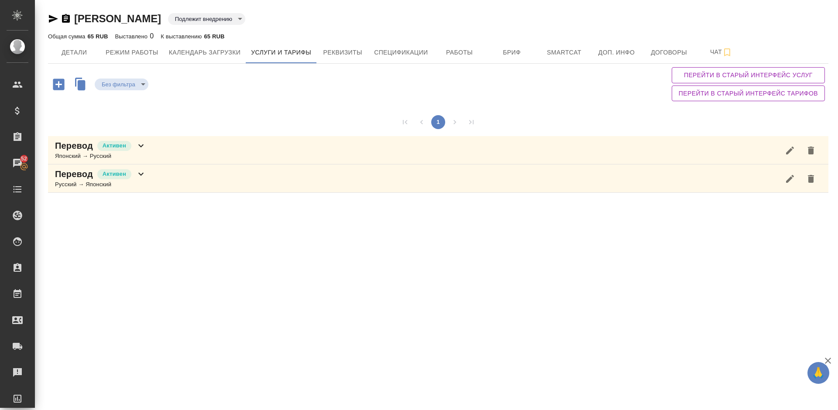
click at [167, 184] on div "Перевод Активен Русский → Японский" at bounding box center [438, 178] width 780 height 28
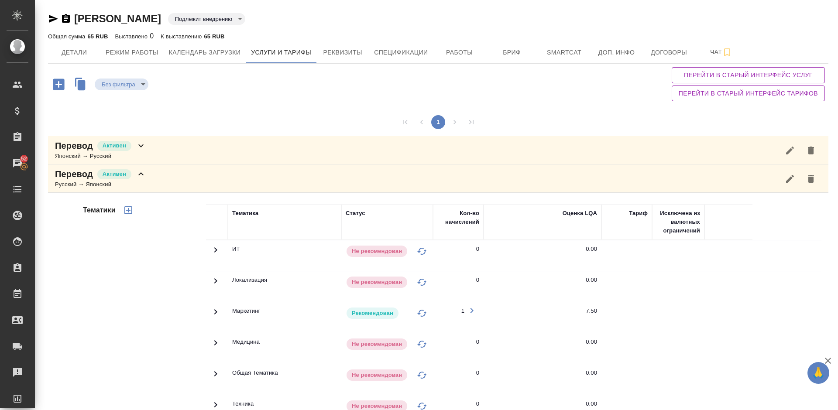
click at [140, 287] on div "Тематики" at bounding box center [143, 344] width 125 height 292
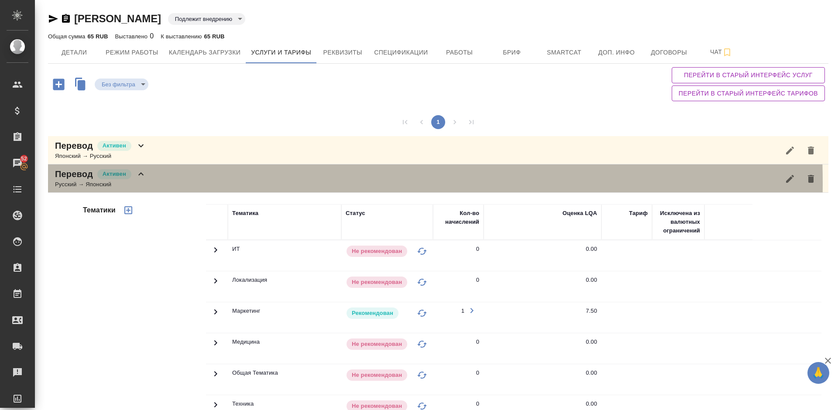
click at [159, 183] on div "Перевод Активен Русский → Японский" at bounding box center [438, 178] width 780 height 28
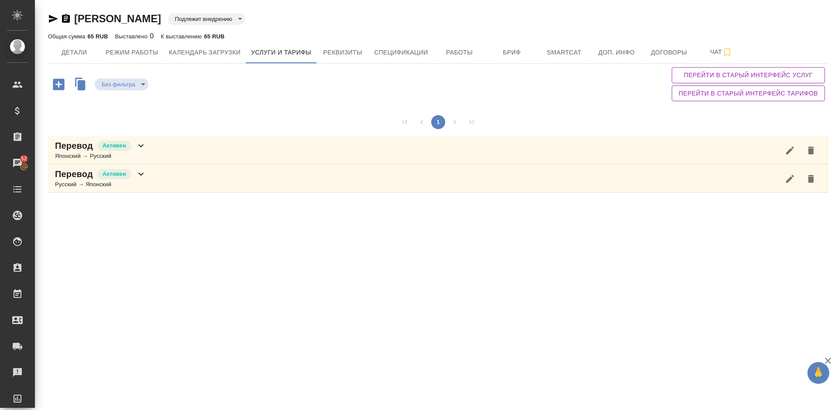
click at [177, 184] on div "Перевод Активен Русский → Японский" at bounding box center [438, 178] width 780 height 28
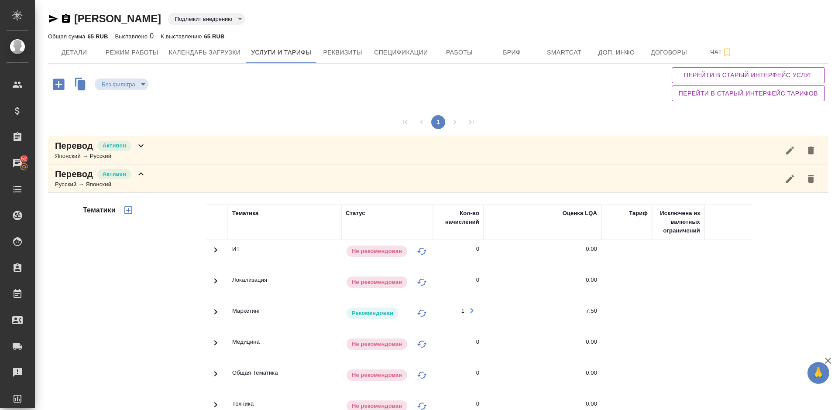
click at [120, 308] on div "Тематики" at bounding box center [143, 344] width 125 height 292
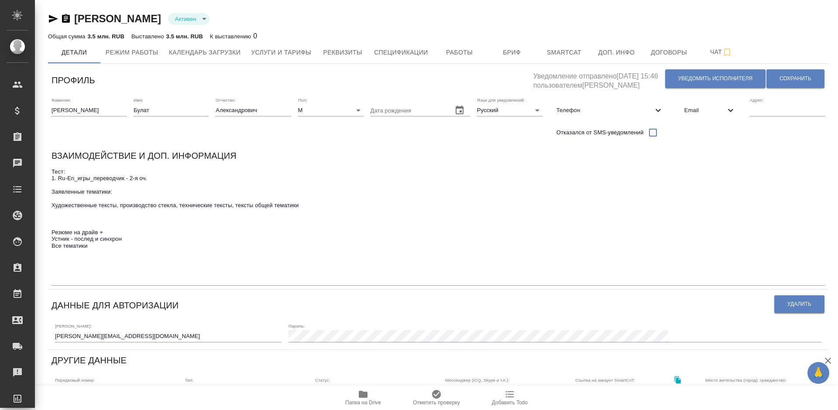
click at [365, 396] on icon "button" at bounding box center [363, 394] width 9 height 7
click at [362, 394] on icon "button" at bounding box center [363, 394] width 9 height 7
